Goal: Task Accomplishment & Management: Manage account settings

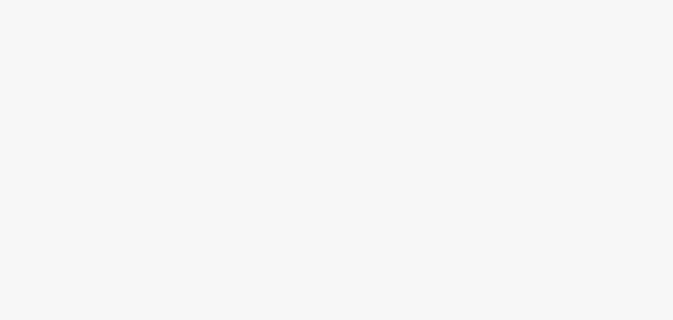
click at [258, 97] on div at bounding box center [336, 176] width 673 height 288
click at [626, 5] on body "Texto original Valora esta traducción Tu opinión servirá para ayudar a mejorar …" at bounding box center [336, 160] width 673 height 320
